Goal: Task Accomplishment & Management: Complete application form

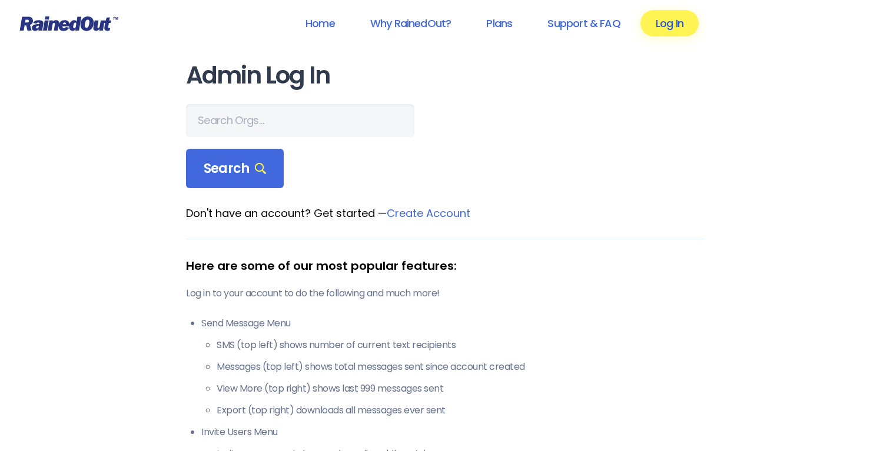
click at [669, 30] on link "Log In" at bounding box center [669, 23] width 58 height 26
click at [671, 23] on link "Log In" at bounding box center [669, 23] width 58 height 26
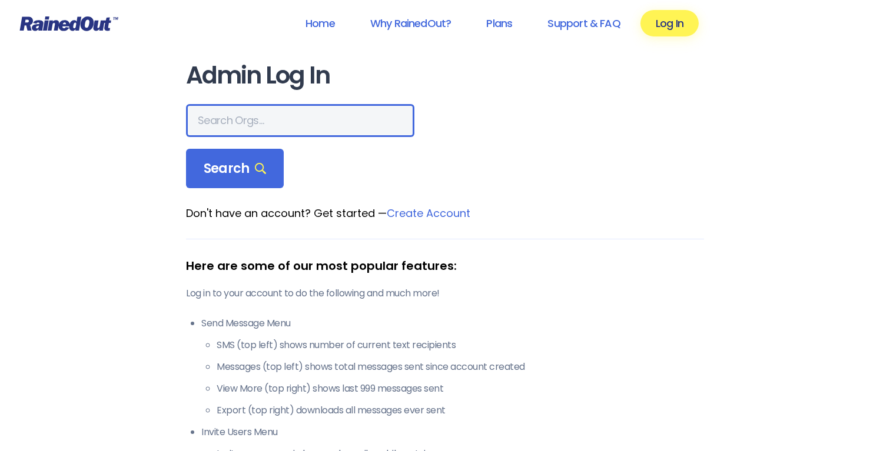
click at [225, 116] on input "text" at bounding box center [300, 120] width 228 height 33
type input "des moines"
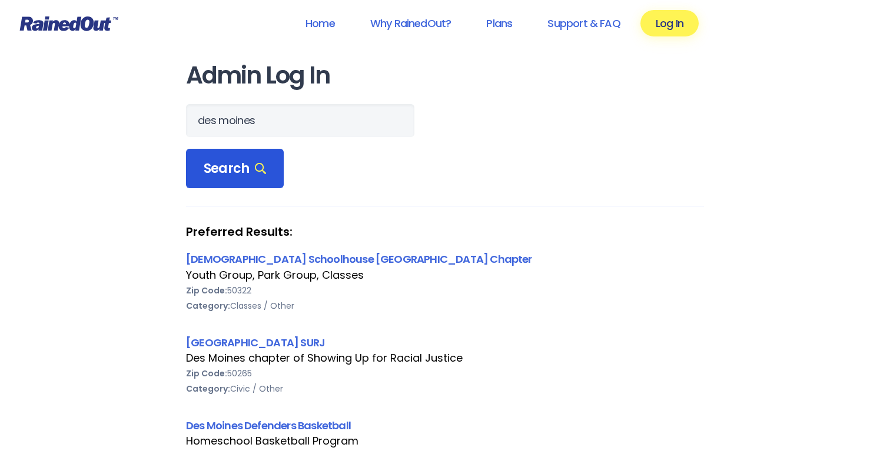
click at [219, 161] on span "Search" at bounding box center [235, 169] width 62 height 16
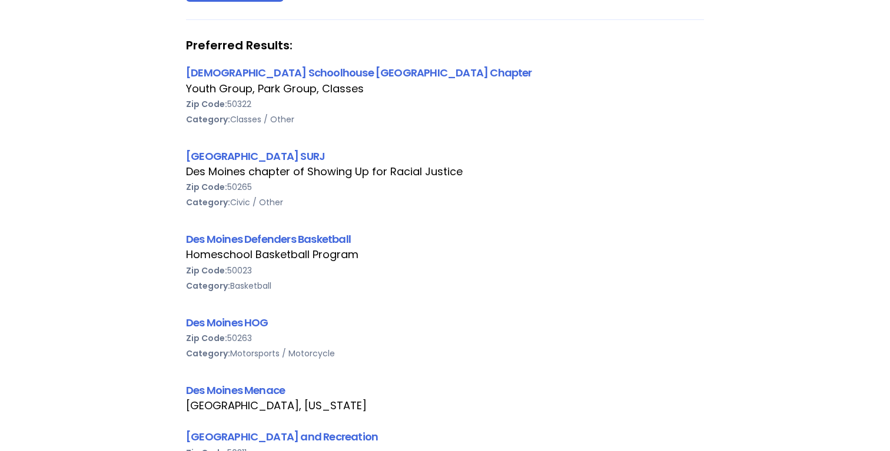
scroll to position [201, 0]
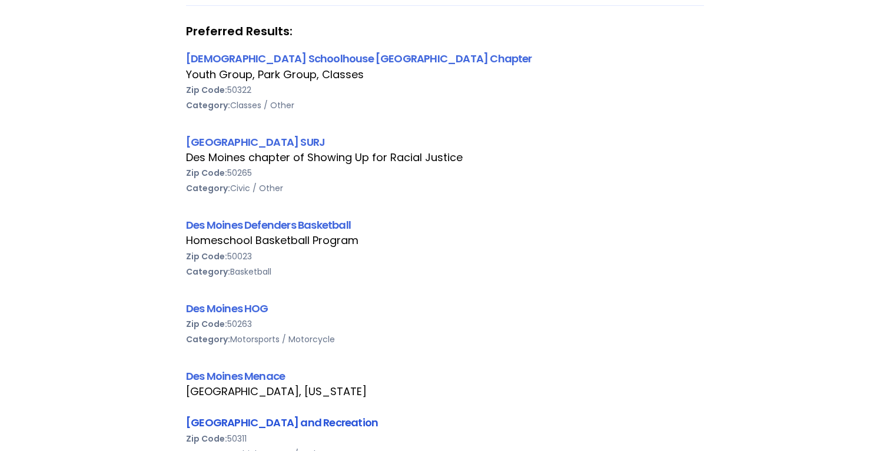
click at [270, 427] on link "[GEOGRAPHIC_DATA] and Recreation" at bounding box center [282, 423] width 192 height 15
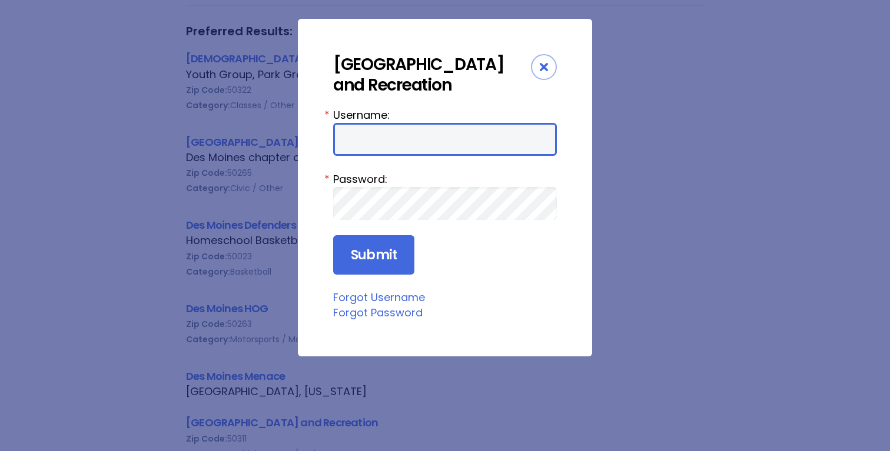
click at [386, 145] on input "Username:" at bounding box center [445, 139] width 224 height 33
type input "dsmparks"
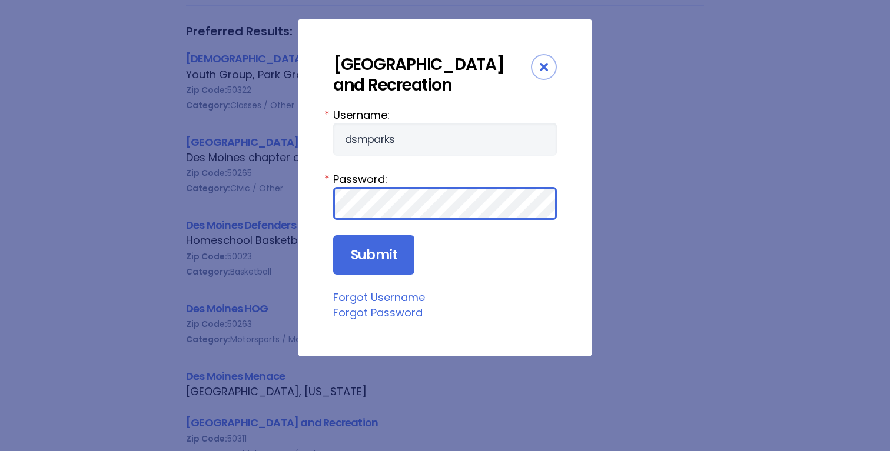
click at [333, 235] on input "Submit" at bounding box center [373, 255] width 81 height 40
